Goal: Task Accomplishment & Management: Manage account settings

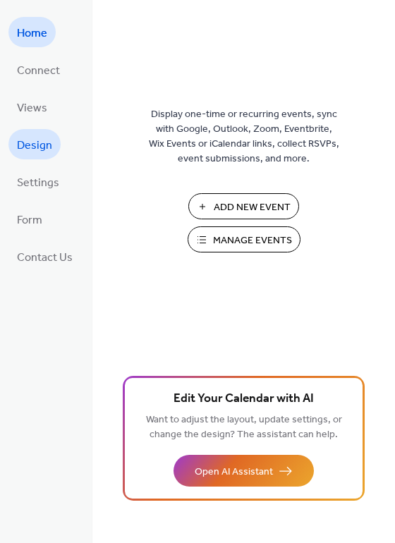
click at [42, 142] on span "Design" at bounding box center [34, 146] width 35 height 22
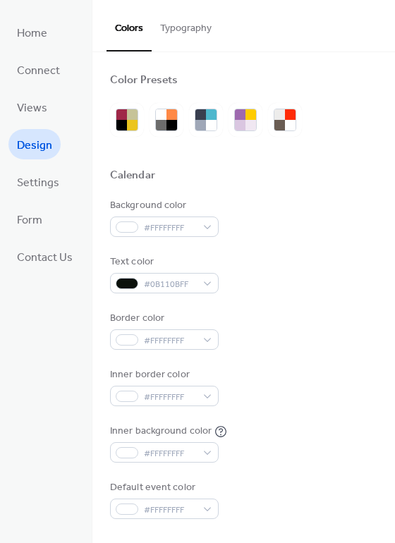
click at [167, 26] on button "Typography" at bounding box center [186, 25] width 68 height 50
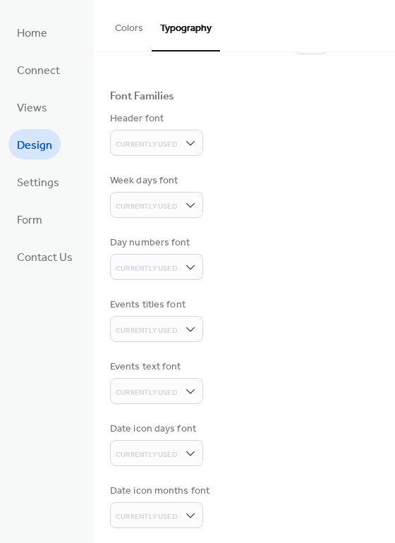
scroll to position [73, 0]
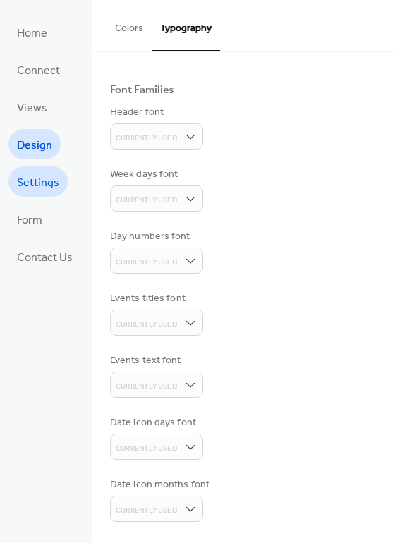
click at [40, 177] on span "Settings" at bounding box center [38, 183] width 42 height 22
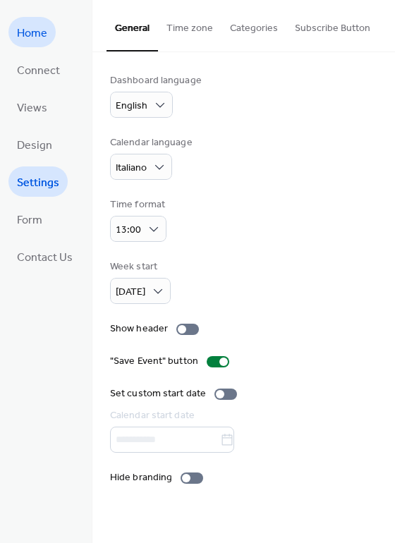
click at [35, 35] on span "Home" at bounding box center [32, 34] width 30 height 22
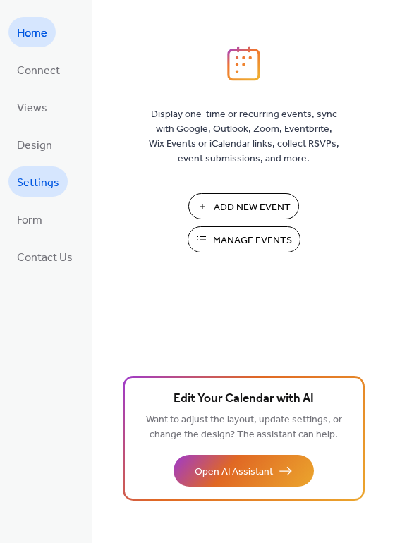
click at [38, 188] on span "Settings" at bounding box center [38, 183] width 42 height 22
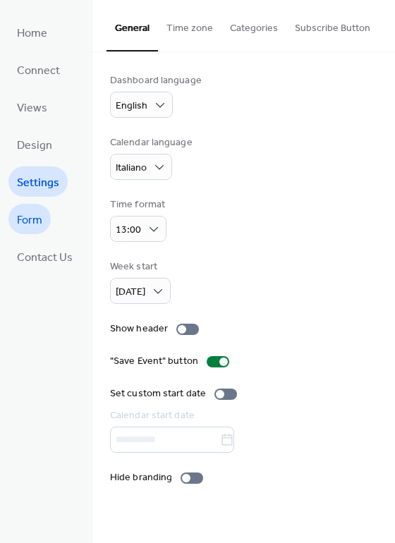
click at [36, 223] on span "Form" at bounding box center [29, 220] width 25 height 22
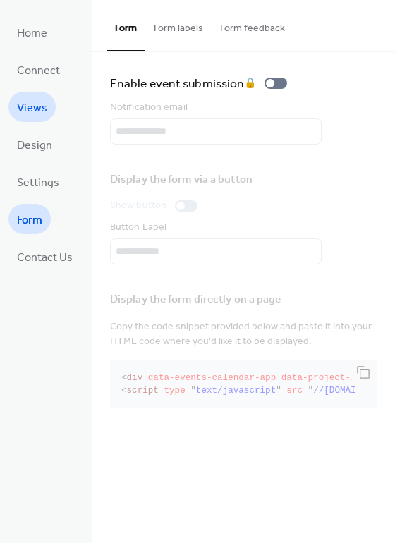
click at [32, 105] on span "Views" at bounding box center [32, 108] width 30 height 22
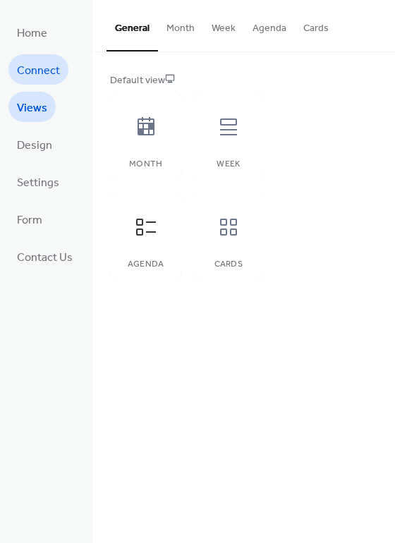
click at [44, 68] on span "Connect" at bounding box center [38, 71] width 43 height 22
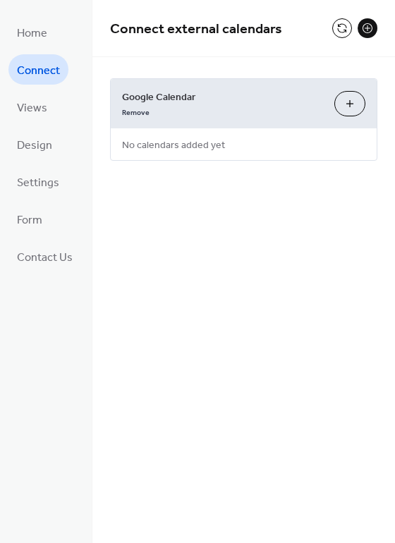
click at [341, 101] on button "Choose Calendars" at bounding box center [349, 103] width 31 height 25
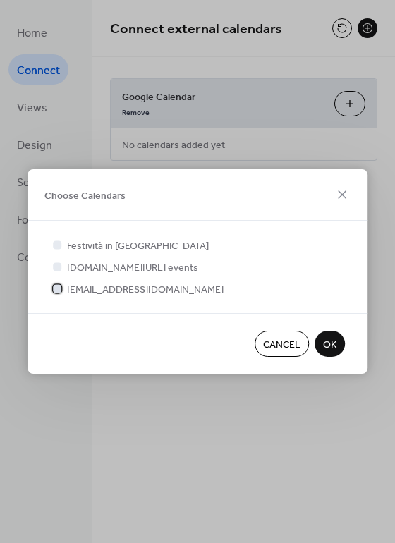
click at [59, 291] on div at bounding box center [57, 288] width 8 height 8
click at [331, 346] on span "OK" at bounding box center [329, 345] width 13 height 15
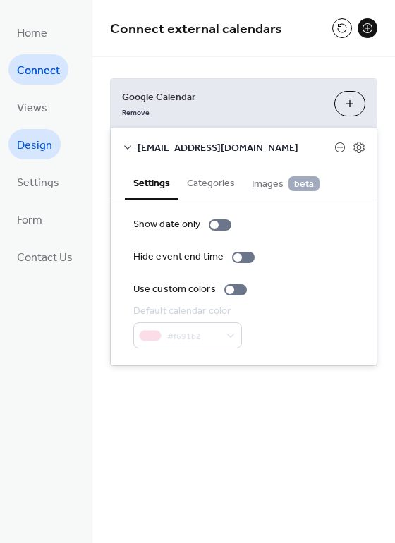
click at [38, 147] on span "Design" at bounding box center [34, 146] width 35 height 22
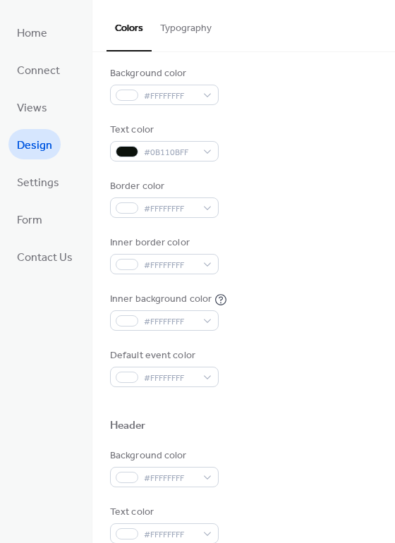
scroll to position [135, 0]
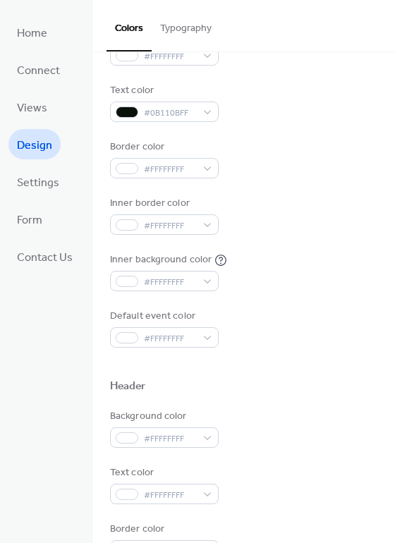
click at [181, 24] on button "Typography" at bounding box center [186, 25] width 68 height 50
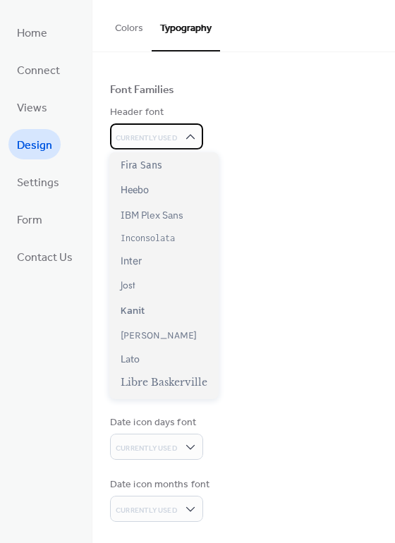
scroll to position [262, 0]
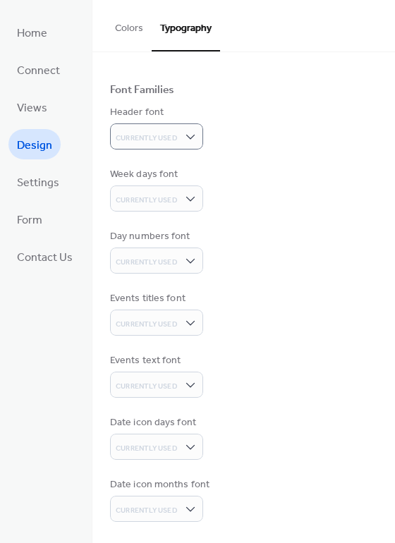
click at [279, 152] on div "Base Font Size * px Font Families Header font Currently Used Week days font Cur…" at bounding box center [243, 261] width 267 height 522
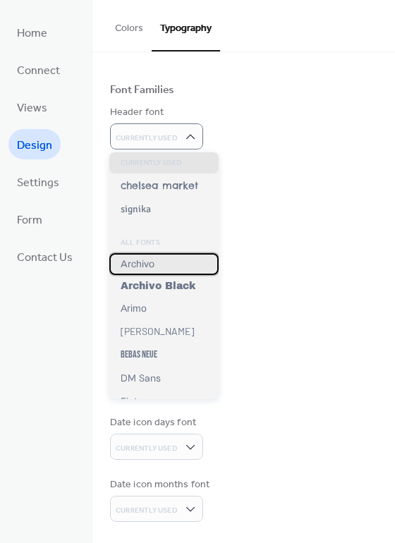
click at [138, 261] on span "Archivo" at bounding box center [138, 264] width 34 height 11
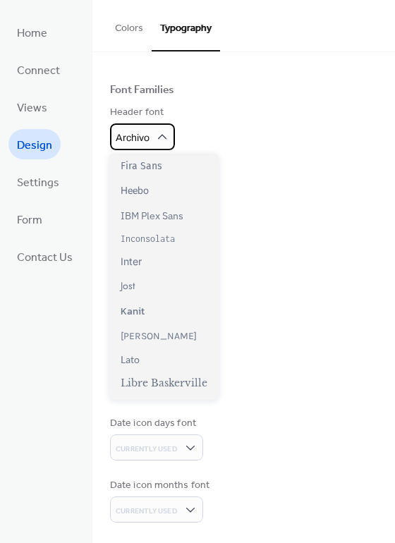
scroll to position [288, 0]
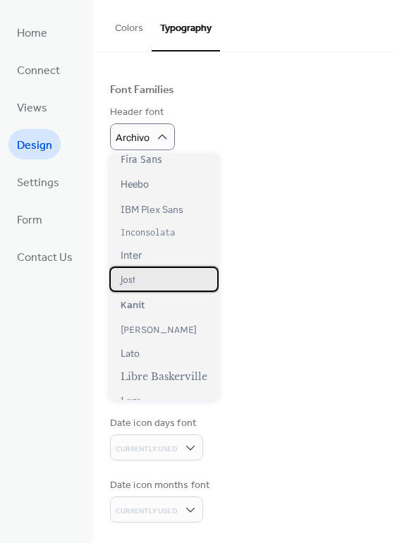
click at [128, 279] on span "Jost" at bounding box center [128, 279] width 14 height 14
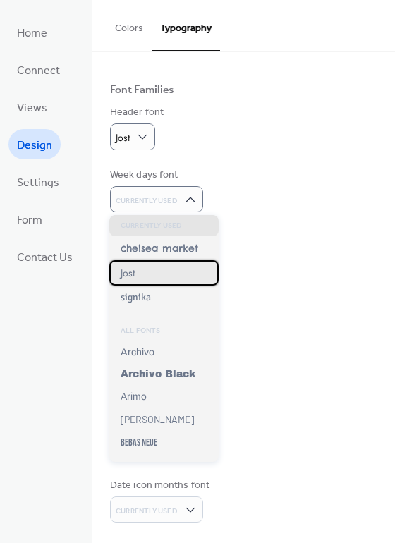
click at [160, 271] on div "Jost" at bounding box center [163, 272] width 109 height 25
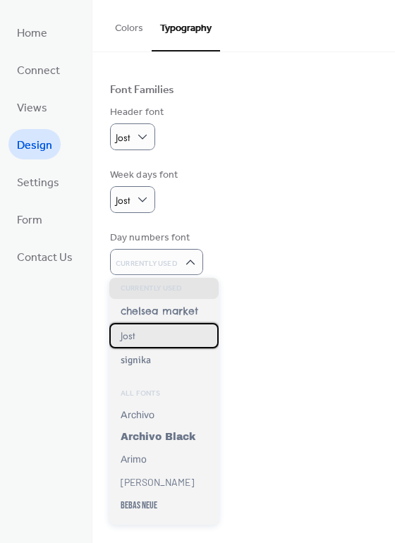
click at [152, 332] on div "Jost" at bounding box center [163, 335] width 109 height 25
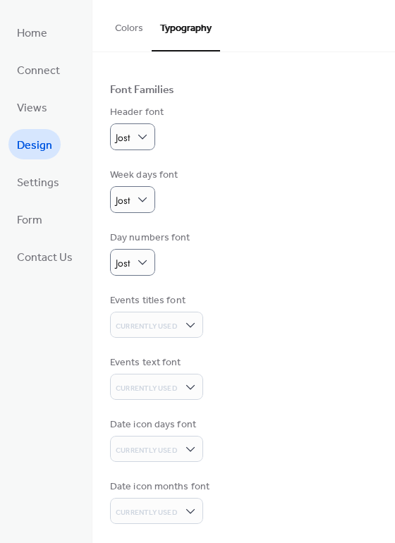
scroll to position [75, 0]
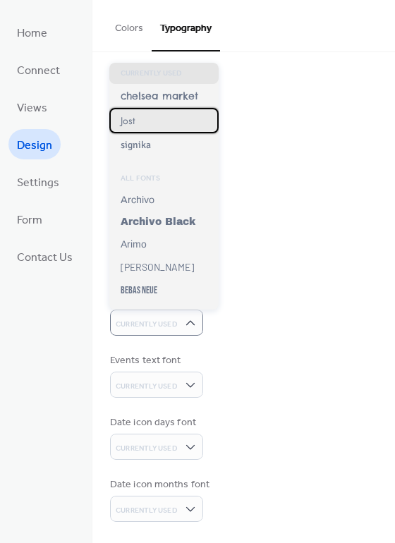
click at [159, 116] on div "Jost" at bounding box center [163, 120] width 109 height 25
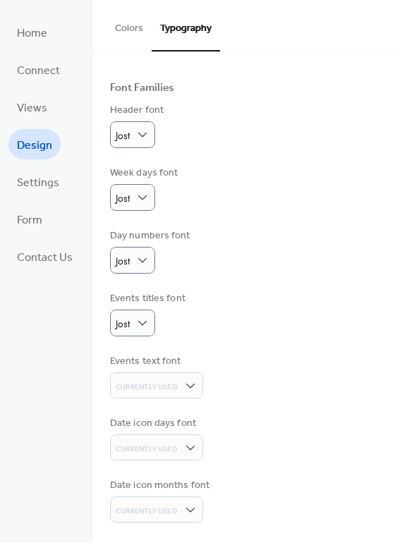
scroll to position [76, 0]
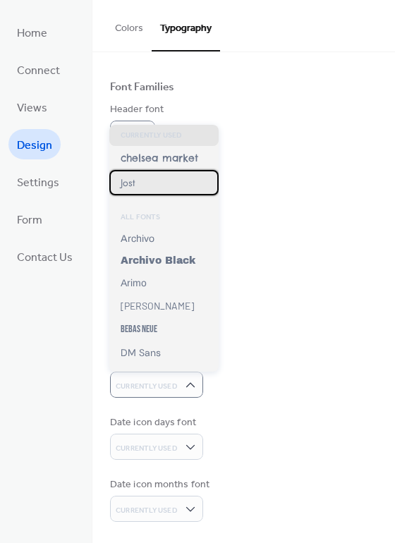
click at [133, 179] on span "Jost" at bounding box center [128, 183] width 14 height 14
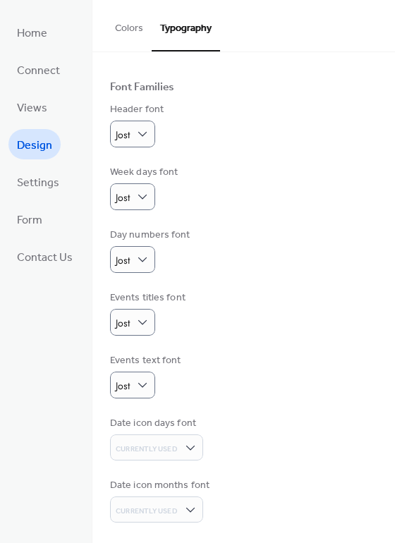
scroll to position [77, 0]
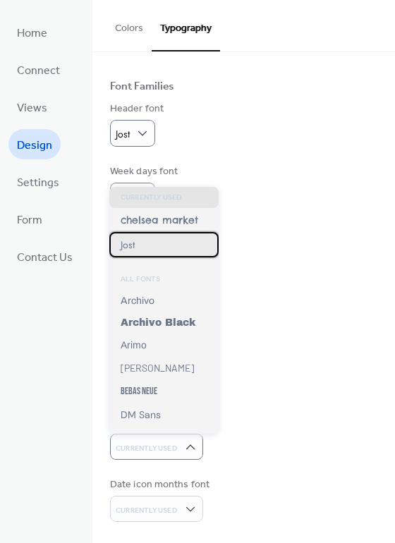
click at [150, 244] on div "Jost" at bounding box center [163, 244] width 109 height 25
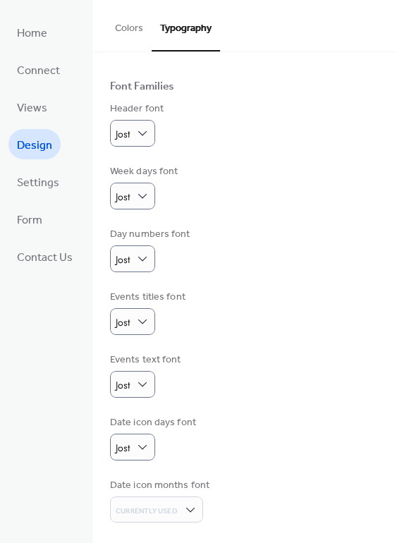
scroll to position [78, 0]
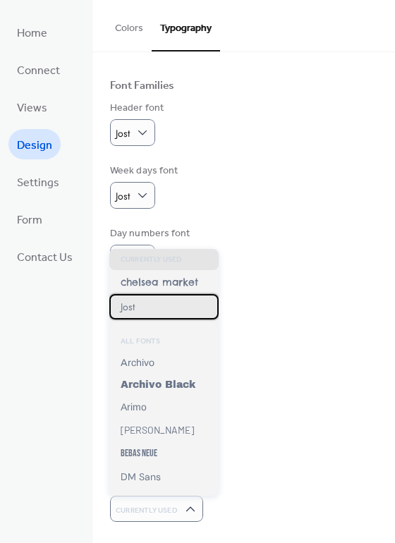
click at [132, 308] on span "Jost" at bounding box center [128, 307] width 14 height 14
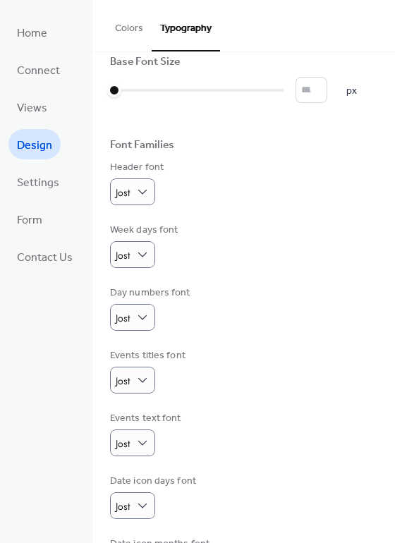
scroll to position [0, 0]
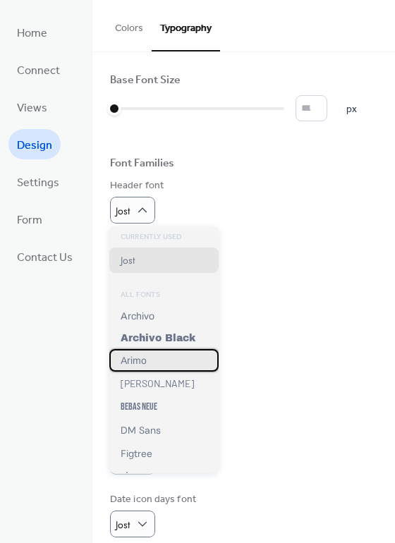
click at [137, 360] on span "Arimo" at bounding box center [134, 360] width 26 height 11
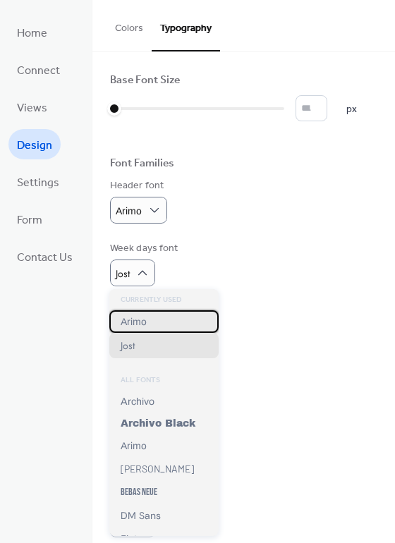
click at [139, 321] on span "Arimo" at bounding box center [134, 321] width 26 height 11
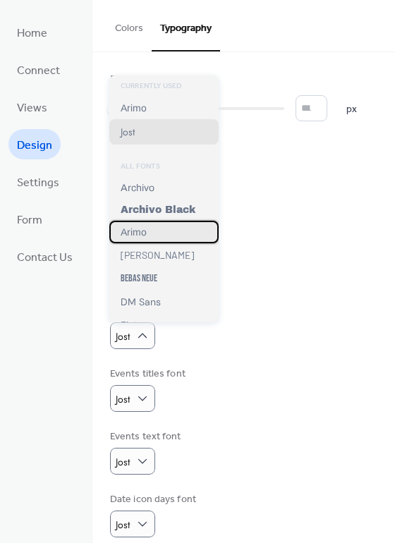
click at [142, 239] on div "Arimo" at bounding box center [163, 232] width 109 height 23
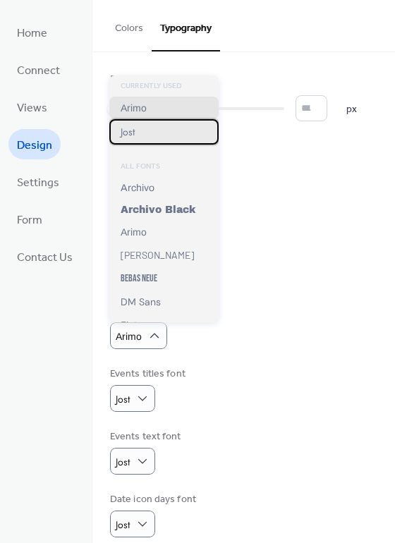
click at [126, 129] on span "Jost" at bounding box center [128, 132] width 14 height 14
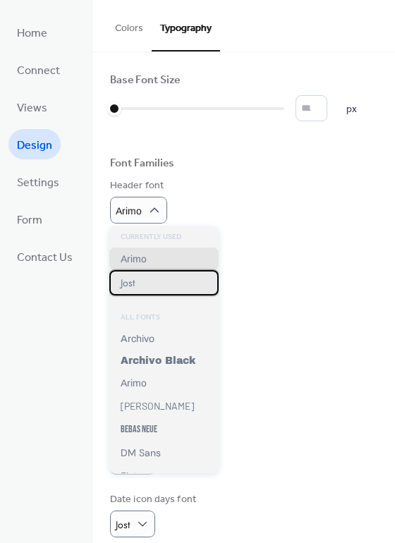
click at [134, 282] on span "Jost" at bounding box center [128, 283] width 14 height 14
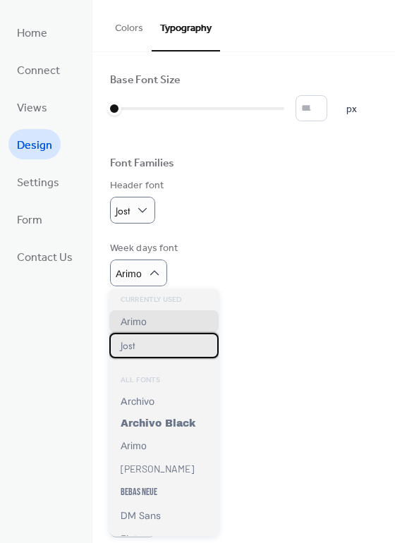
click at [133, 347] on span "Jost" at bounding box center [128, 346] width 14 height 14
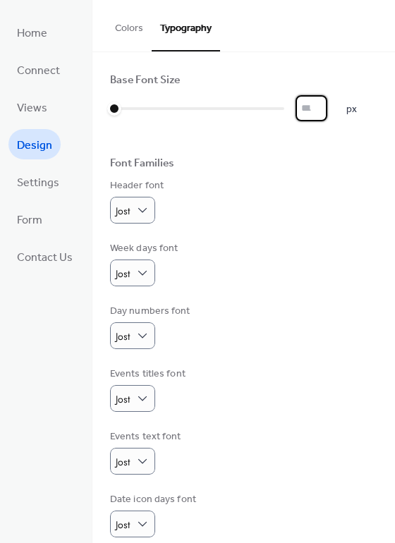
click at [313, 110] on input "*" at bounding box center [312, 108] width 32 height 26
click at [324, 103] on input "*" at bounding box center [312, 108] width 32 height 26
click at [324, 103] on input "**" at bounding box center [312, 108] width 32 height 26
click at [323, 111] on input "*" at bounding box center [312, 108] width 32 height 26
click at [324, 112] on input "*" at bounding box center [312, 108] width 32 height 26
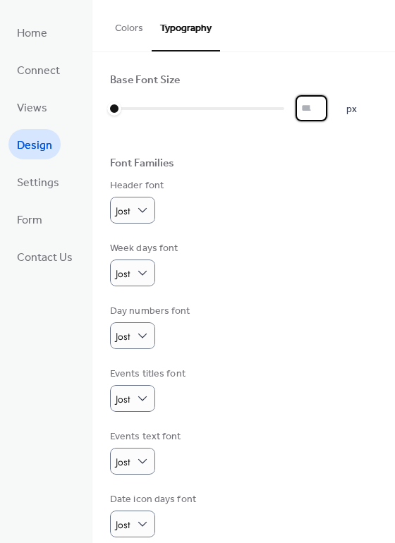
click at [325, 103] on input "*" at bounding box center [312, 108] width 32 height 26
click at [325, 103] on input "**" at bounding box center [312, 108] width 32 height 26
type input "**"
click at [325, 103] on input "**" at bounding box center [312, 108] width 32 height 26
click at [41, 67] on span "Connect" at bounding box center [38, 71] width 43 height 22
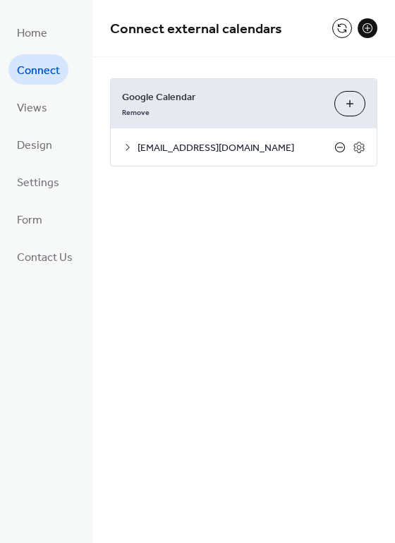
click at [341, 148] on icon at bounding box center [339, 147] width 11 height 11
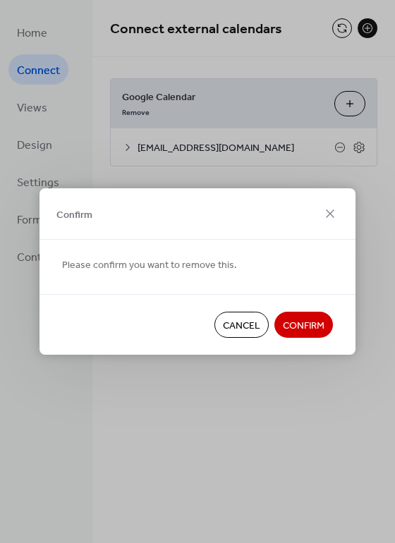
click at [301, 332] on span "Confirm" at bounding box center [304, 326] width 42 height 15
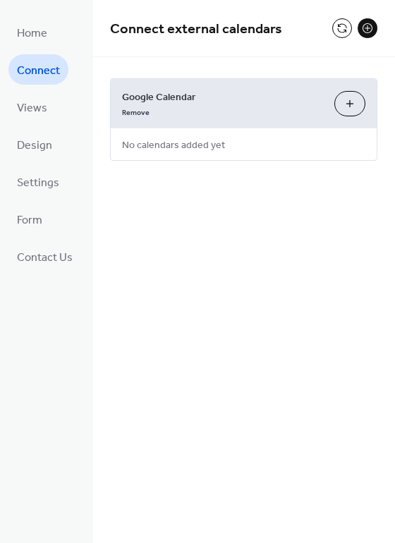
click at [346, 104] on button "Choose Calendars" at bounding box center [349, 103] width 31 height 25
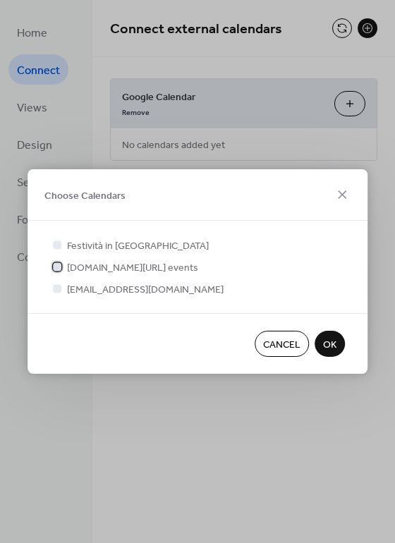
click at [59, 267] on div at bounding box center [57, 266] width 8 height 8
click at [330, 344] on span "OK" at bounding box center [329, 345] width 13 height 15
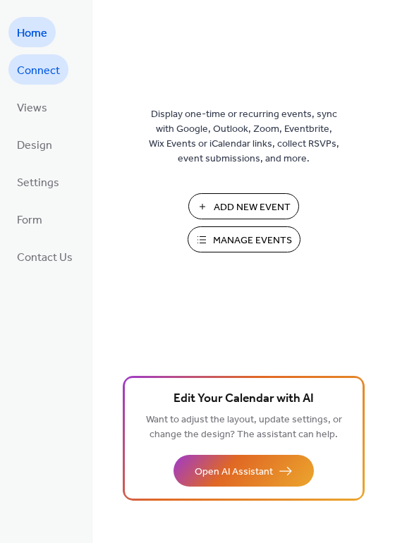
click at [43, 71] on span "Connect" at bounding box center [38, 71] width 43 height 22
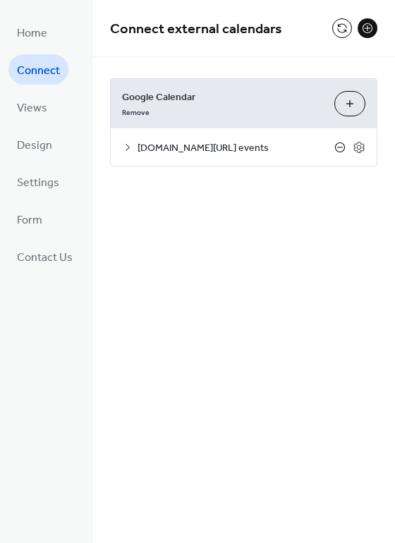
click at [341, 148] on icon at bounding box center [339, 147] width 11 height 11
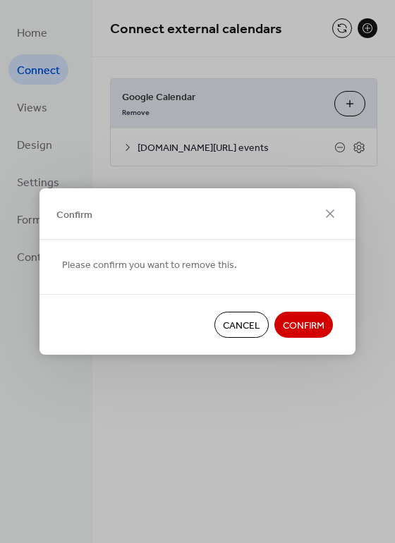
click at [309, 315] on button "Confirm" at bounding box center [303, 325] width 59 height 26
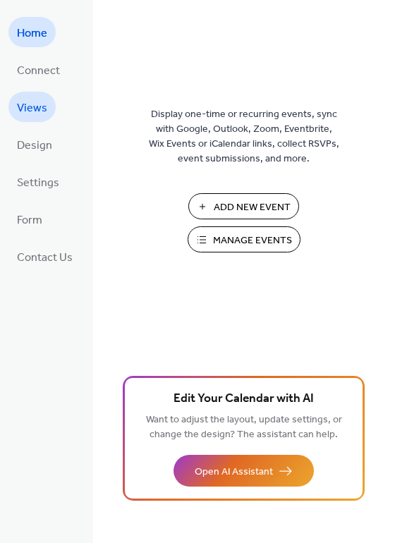
click at [28, 114] on span "Views" at bounding box center [32, 108] width 30 height 22
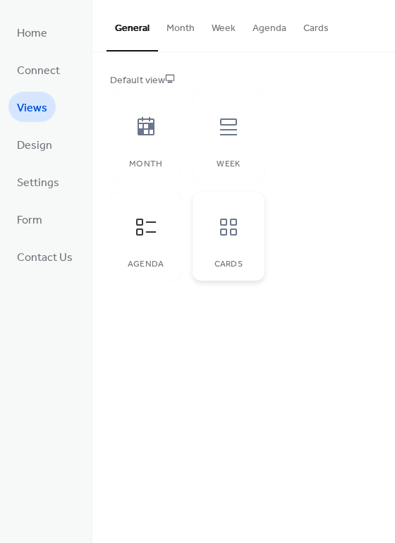
click at [219, 226] on icon at bounding box center [228, 227] width 23 height 23
click at [152, 228] on icon at bounding box center [146, 227] width 23 height 23
click at [231, 136] on icon at bounding box center [228, 127] width 23 height 23
click at [156, 135] on icon at bounding box center [146, 127] width 23 height 23
click at [229, 228] on icon at bounding box center [228, 227] width 23 height 23
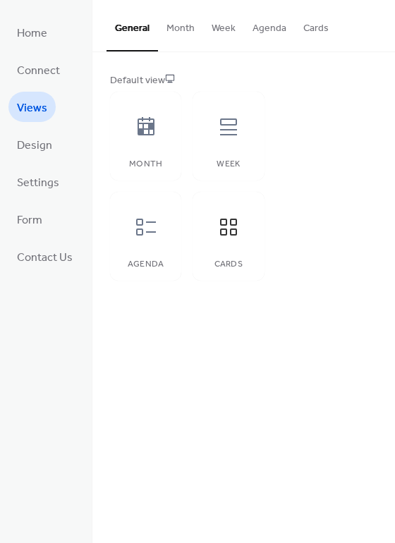
click at [259, 32] on button "Agenda" at bounding box center [269, 25] width 51 height 50
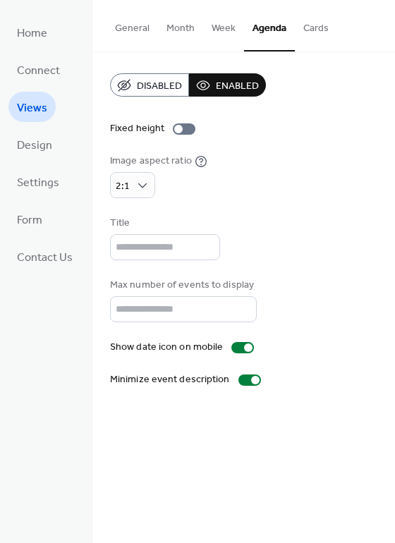
click at [221, 30] on button "Week" at bounding box center [223, 25] width 41 height 50
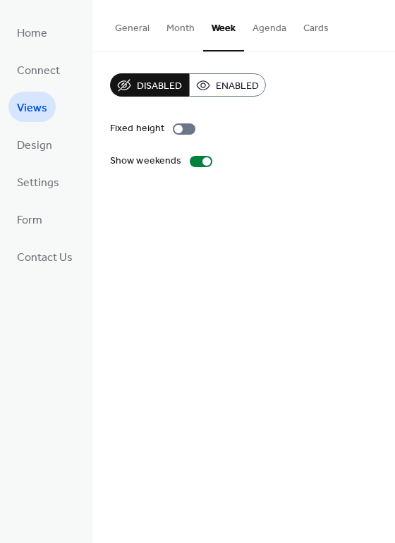
click at [182, 31] on button "Month" at bounding box center [180, 25] width 45 height 50
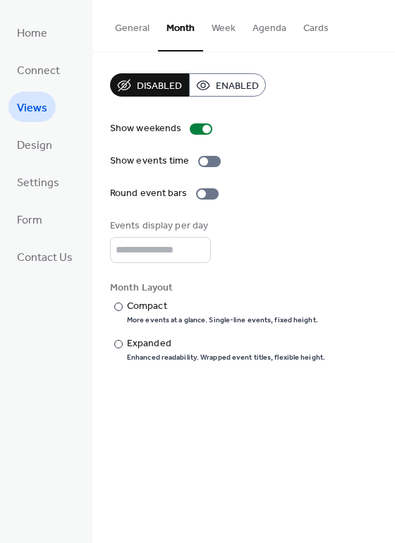
click at [135, 32] on button "General" at bounding box center [132, 25] width 51 height 50
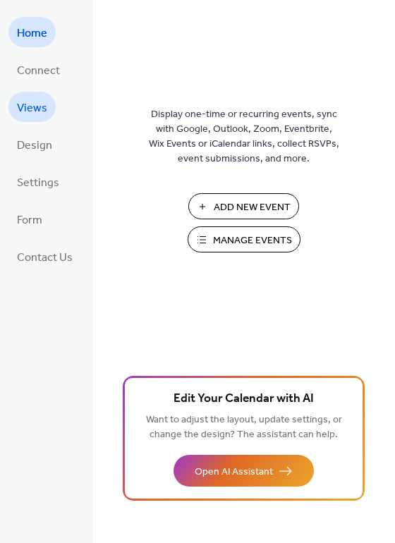
click at [33, 105] on span "Views" at bounding box center [32, 108] width 30 height 22
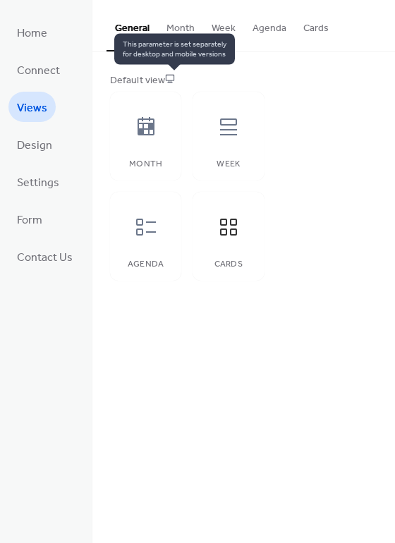
click at [174, 78] on icon at bounding box center [170, 78] width 10 height 10
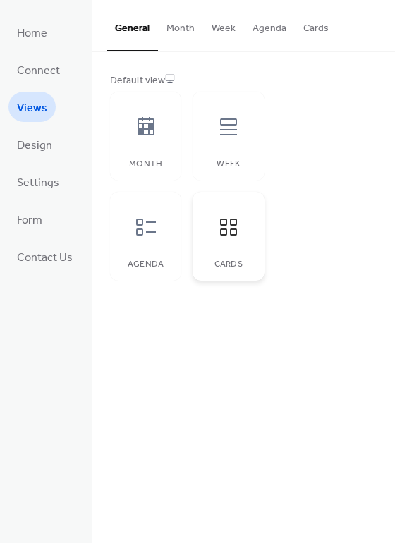
click at [220, 226] on icon at bounding box center [228, 227] width 23 height 23
click at [42, 180] on span "Settings" at bounding box center [38, 183] width 42 height 22
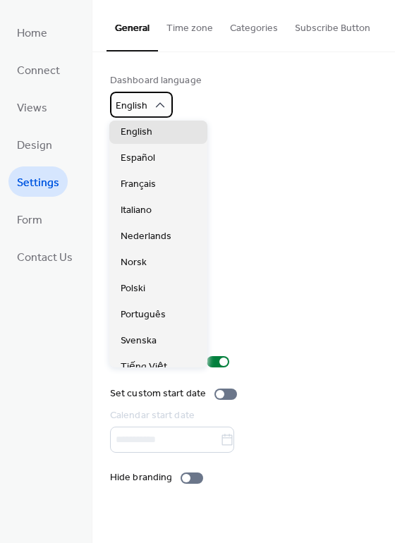
scroll to position [199, 0]
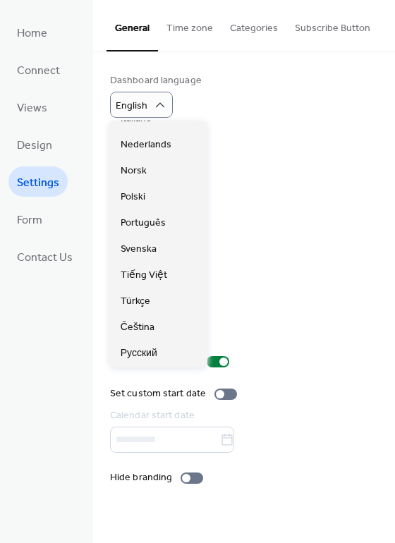
click at [245, 164] on div "Calendar language Italiano" at bounding box center [243, 157] width 267 height 44
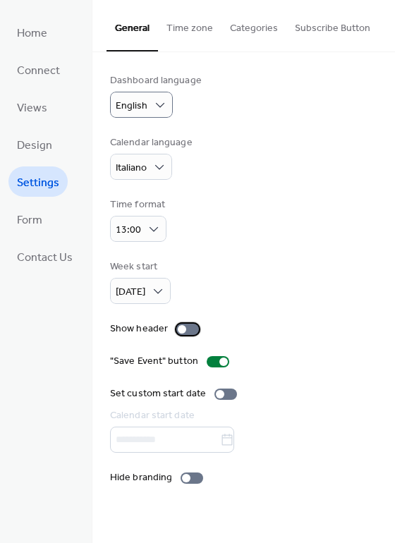
click at [181, 331] on div at bounding box center [182, 329] width 8 height 8
click at [181, 331] on div at bounding box center [187, 329] width 23 height 11
click at [185, 475] on div at bounding box center [186, 478] width 8 height 8
click at [185, 475] on div at bounding box center [192, 478] width 23 height 11
